Goal: Information Seeking & Learning: Learn about a topic

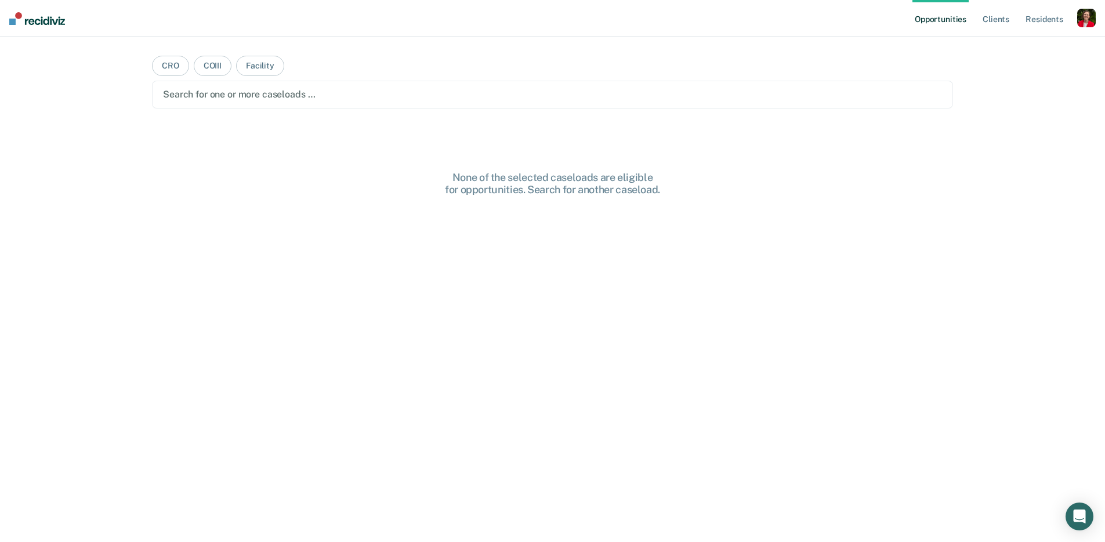
click at [1092, 15] on div "button" at bounding box center [1086, 18] width 19 height 19
click at [1028, 42] on link "Profile" at bounding box center [1039, 47] width 93 height 10
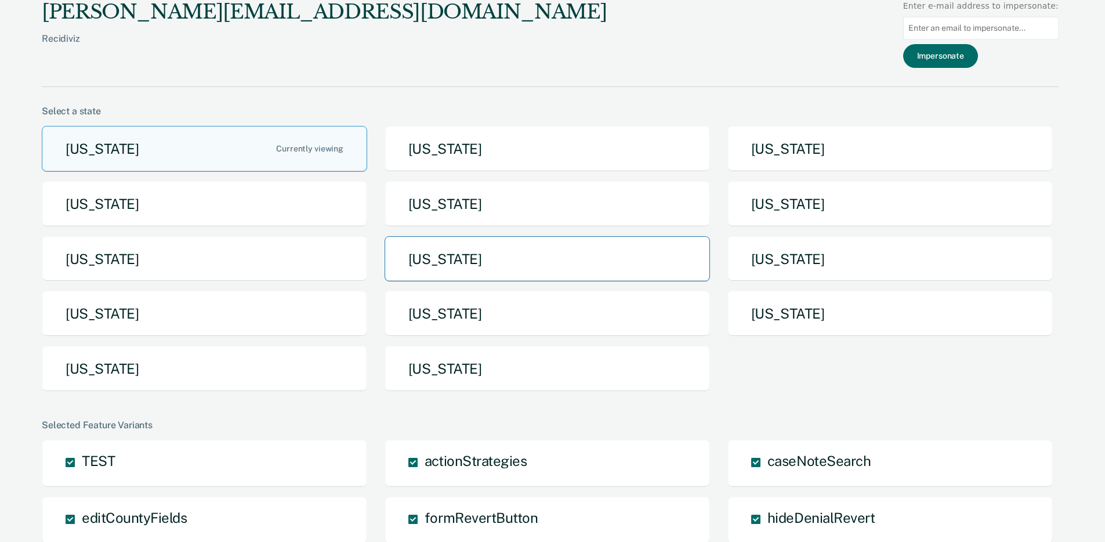
click at [483, 262] on button "Missouri" at bounding box center [547, 259] width 325 height 46
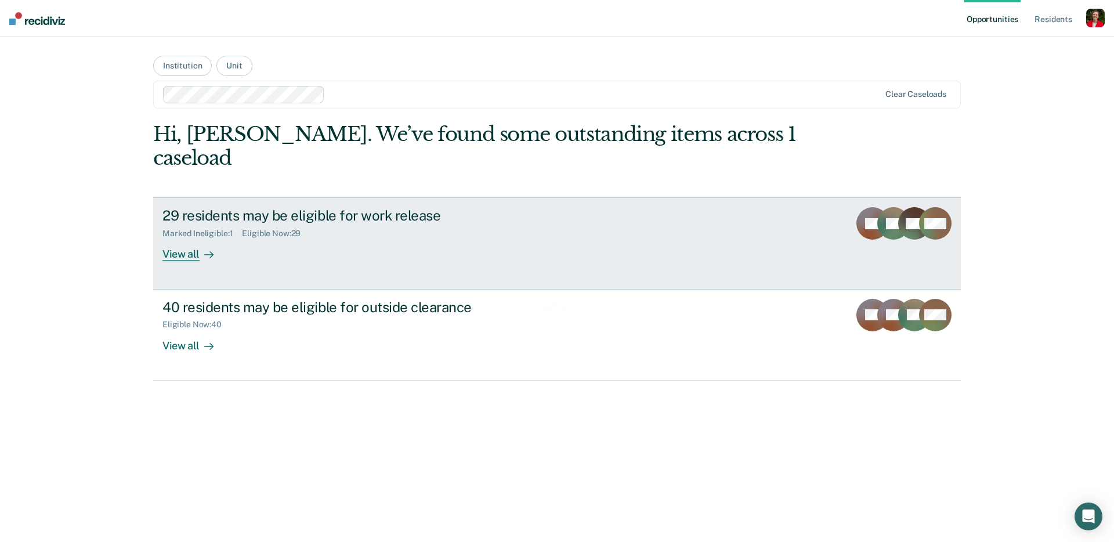
click at [241, 234] on div "29 residents may be eligible for work release Marked Ineligible : 1 Eligible No…" at bounding box center [379, 233] width 435 height 53
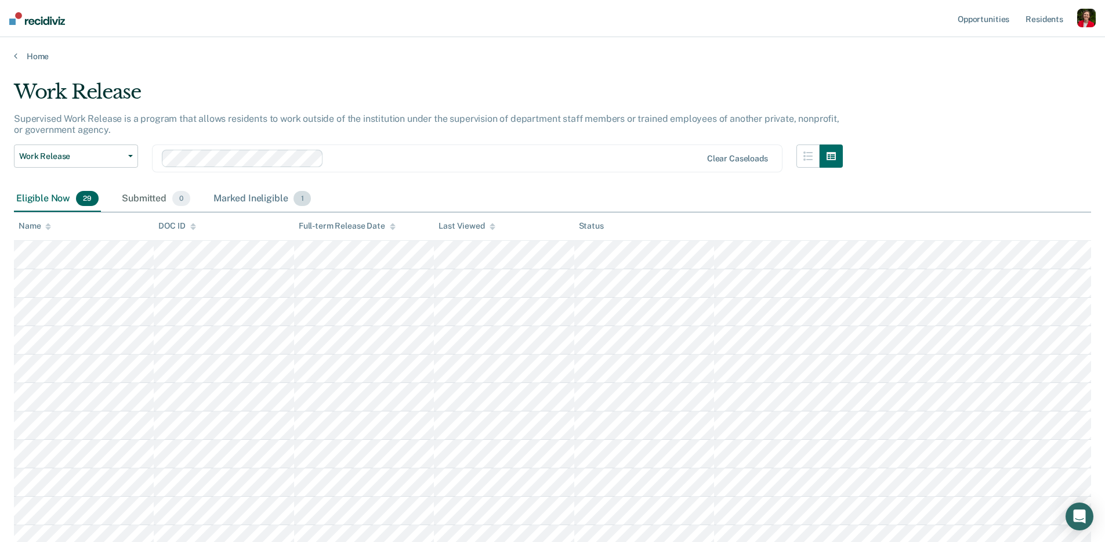
click at [256, 198] on div "Marked Ineligible 1" at bounding box center [262, 199] width 102 height 26
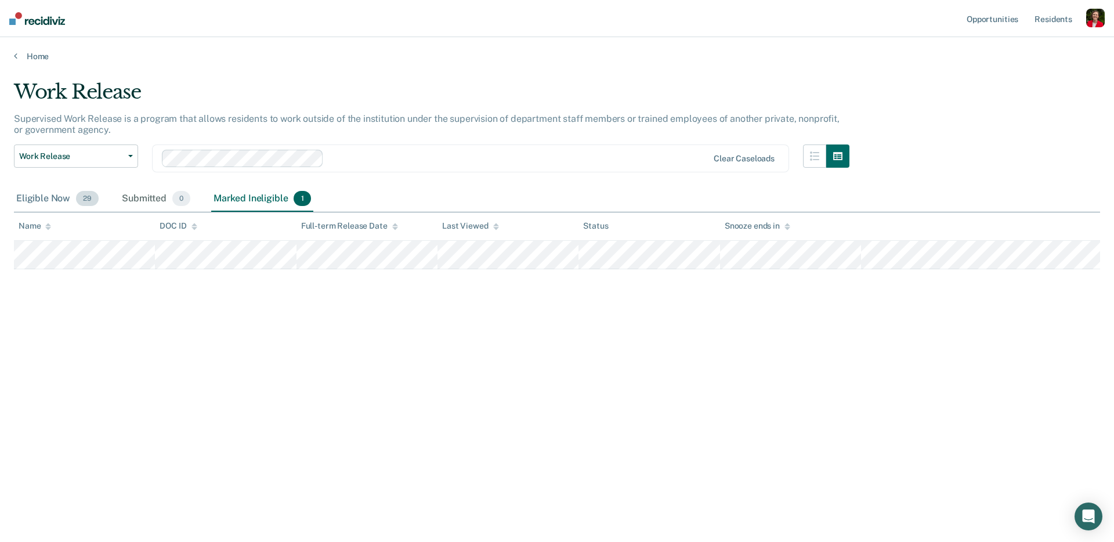
click at [53, 194] on div "Eligible Now 29" at bounding box center [57, 199] width 87 height 26
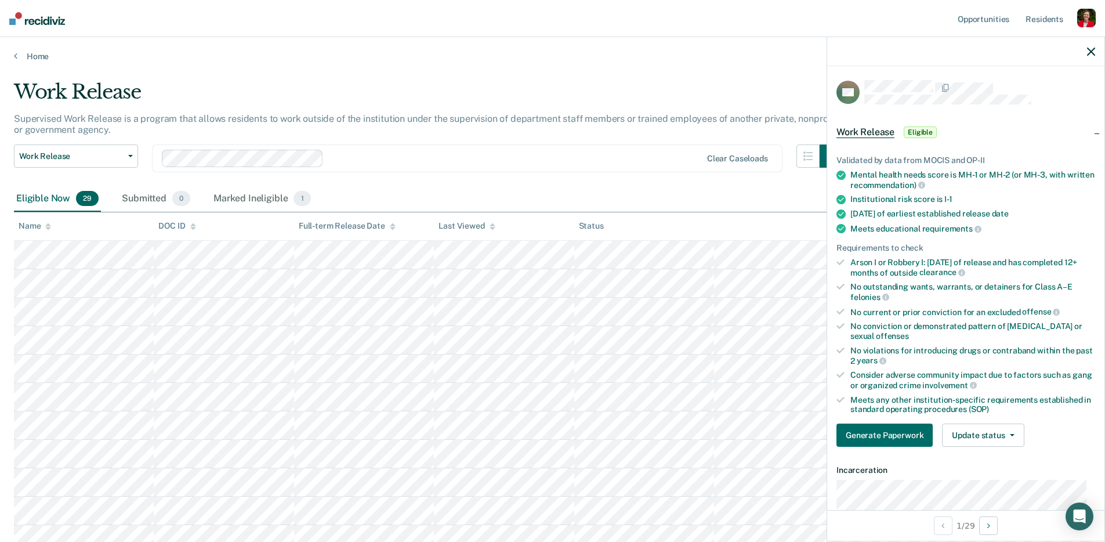
click at [37, 57] on link "Home" at bounding box center [552, 56] width 1077 height 10
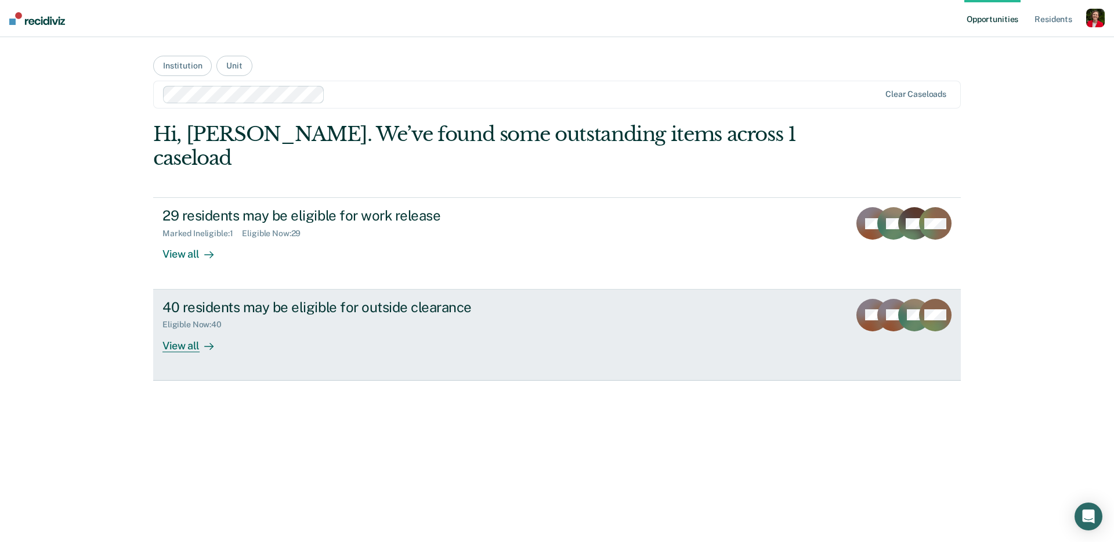
click at [324, 338] on link "40 residents may be eligible for outside clearance Eligible Now : 40 View all S…" at bounding box center [556, 334] width 807 height 91
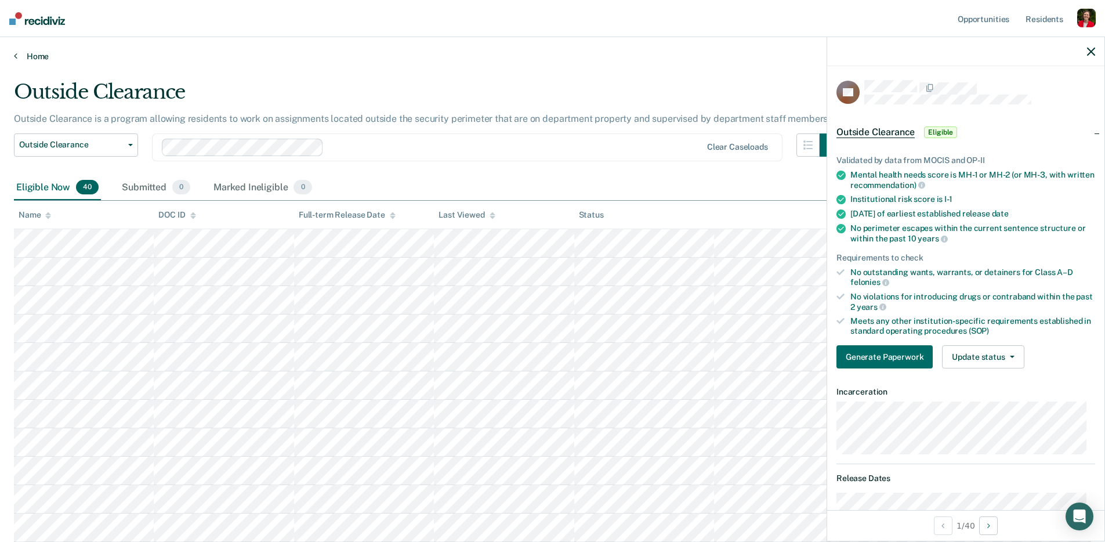
drag, startPoint x: 48, startPoint y: 63, endPoint x: 44, endPoint y: 57, distance: 6.8
click at [48, 63] on main "Outside Clearance Outside Clearance is a program allowing residents to work on …" at bounding box center [552, 299] width 1105 height 477
click at [42, 51] on link "Home" at bounding box center [552, 56] width 1077 height 10
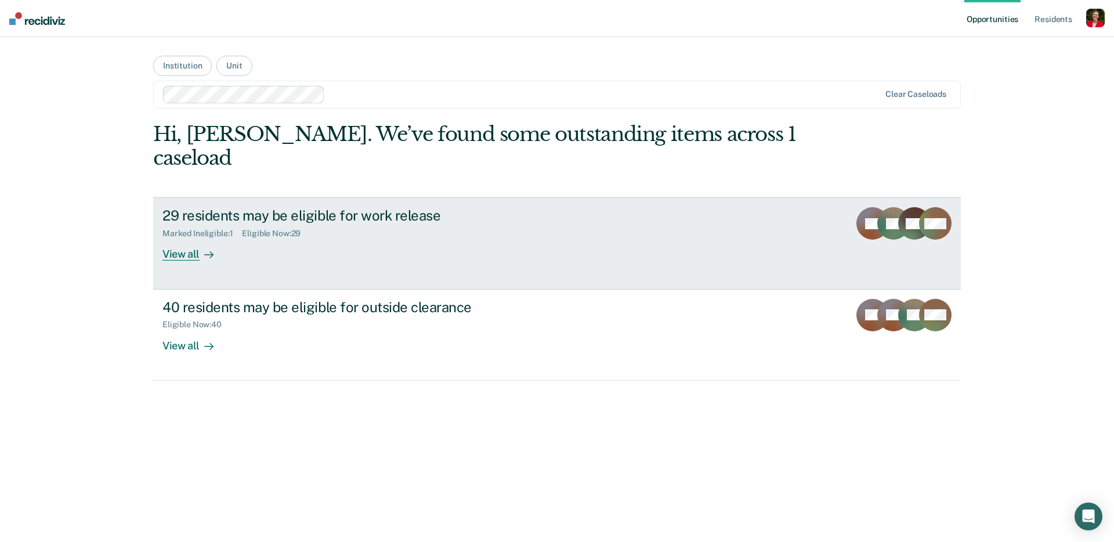
click at [295, 248] on link "29 residents may be eligible for work release Marked Ineligible : 1 Eligible No…" at bounding box center [556, 243] width 807 height 92
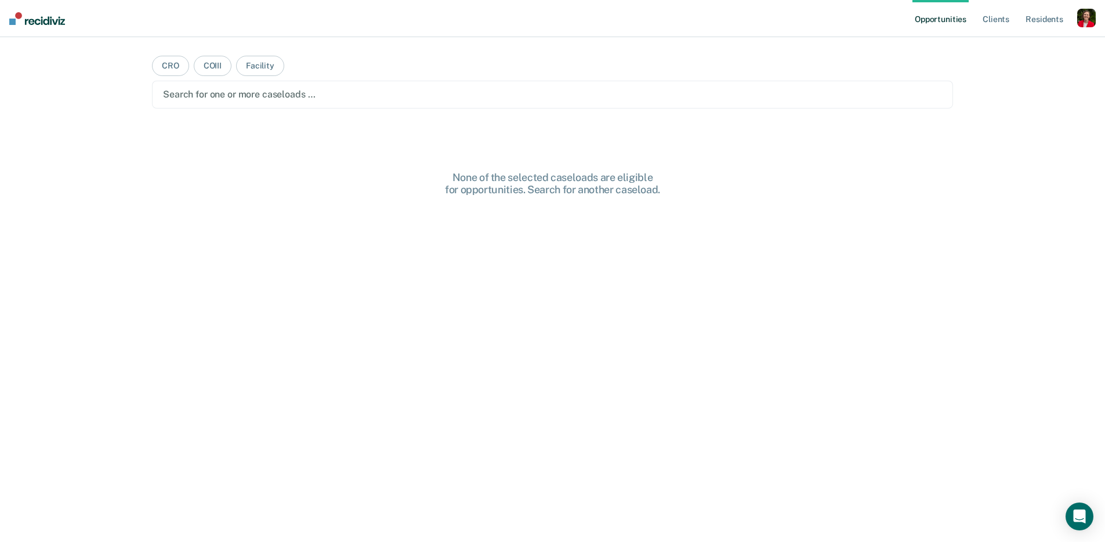
click at [1083, 16] on div "button" at bounding box center [1086, 18] width 19 height 19
click at [1017, 42] on link "Profile" at bounding box center [1039, 47] width 93 height 10
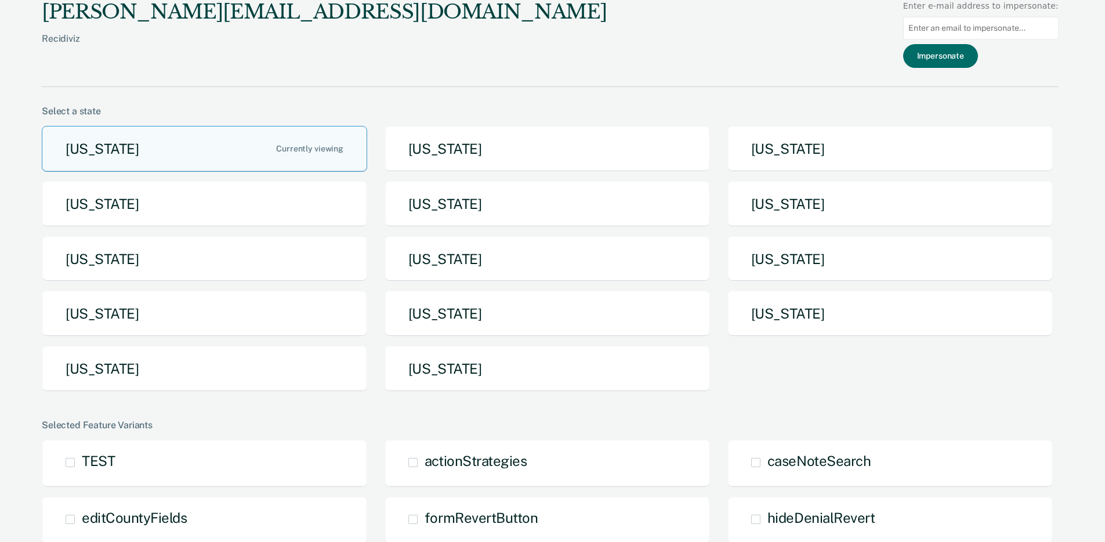
click at [478, 275] on button "Missouri" at bounding box center [547, 259] width 325 height 46
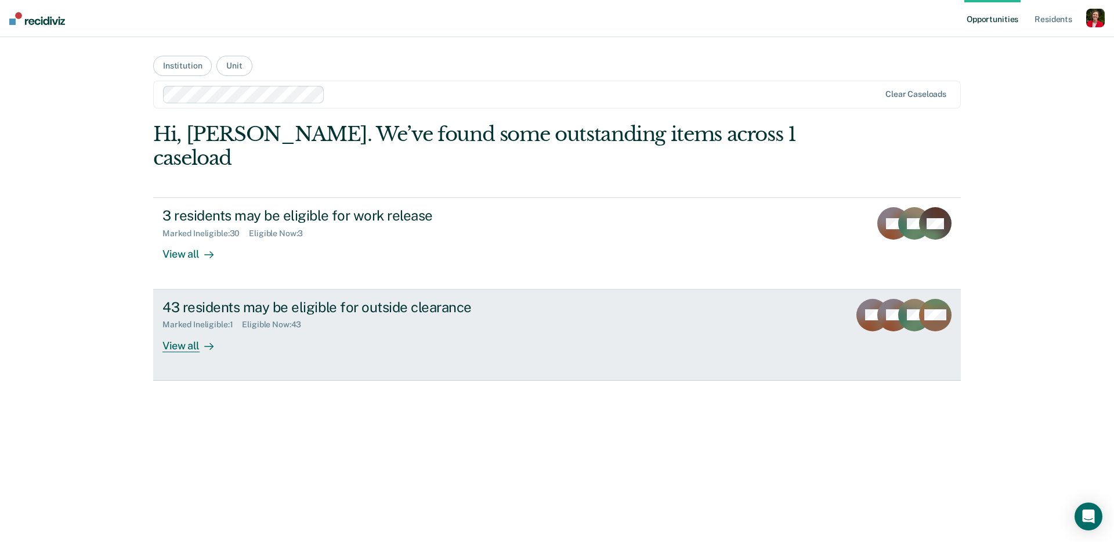
click at [292, 321] on div "43 residents may be eligible for outside clearance Marked Ineligible : 1 Eligib…" at bounding box center [379, 325] width 435 height 53
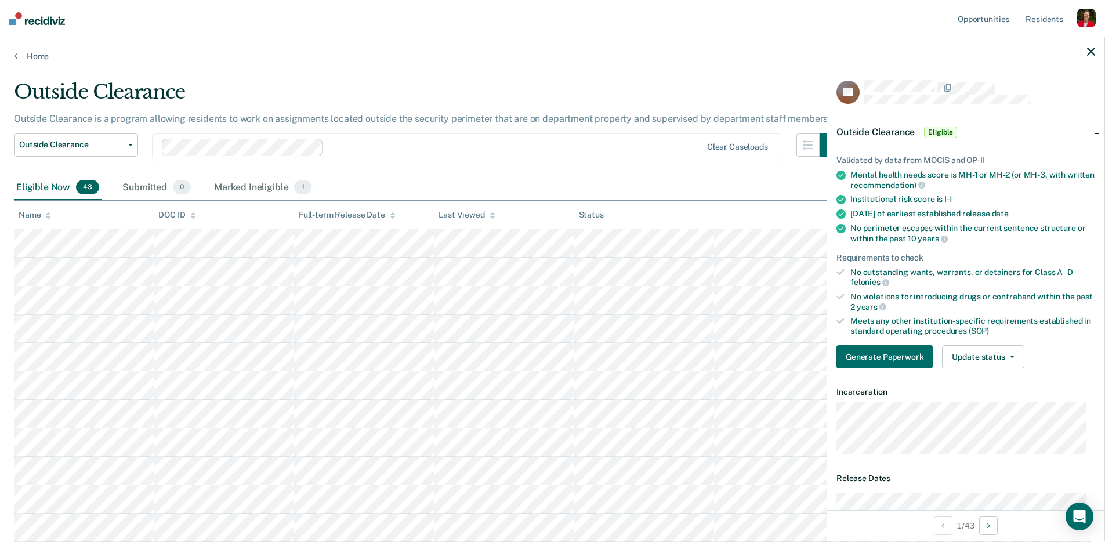
click at [29, 49] on div "Home" at bounding box center [552, 49] width 1105 height 24
click at [30, 52] on link "Home" at bounding box center [552, 56] width 1077 height 10
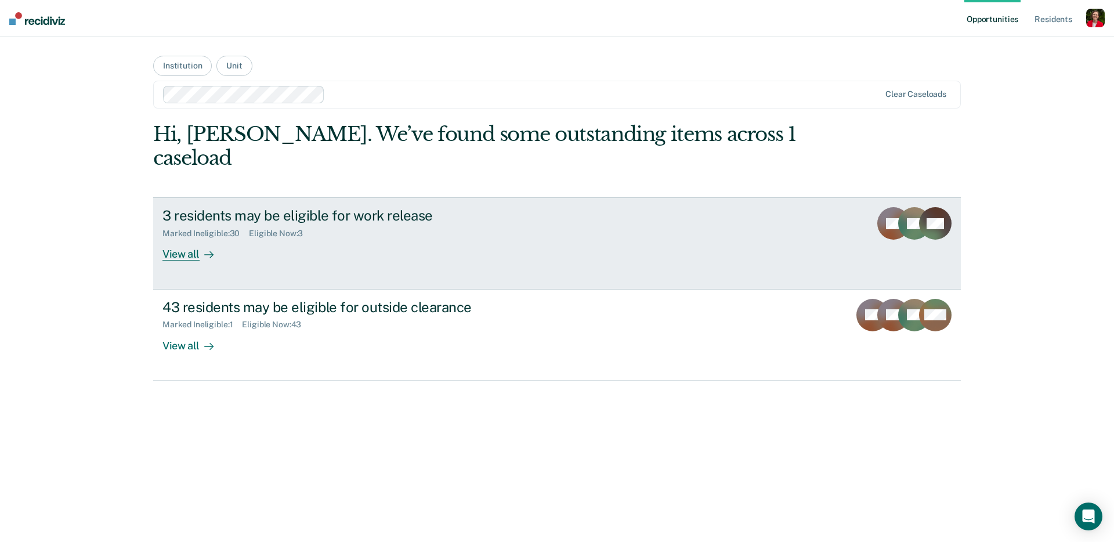
click at [304, 222] on div "3 residents may be eligible for work release Marked Ineligible : 30 Eligible No…" at bounding box center [379, 233] width 435 height 53
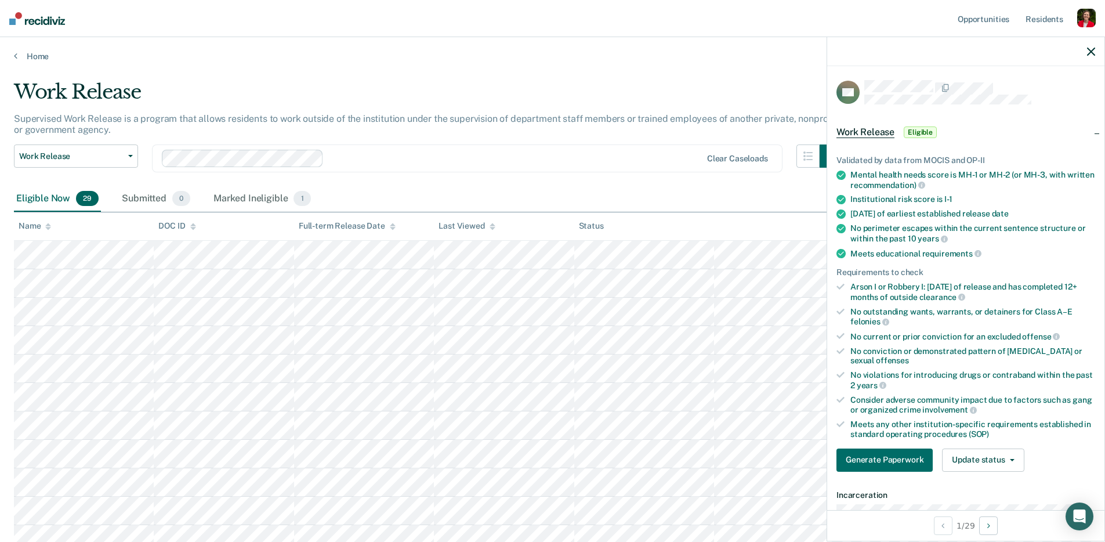
click at [1092, 50] on icon "button" at bounding box center [1091, 52] width 8 height 8
